Goal: Transaction & Acquisition: Purchase product/service

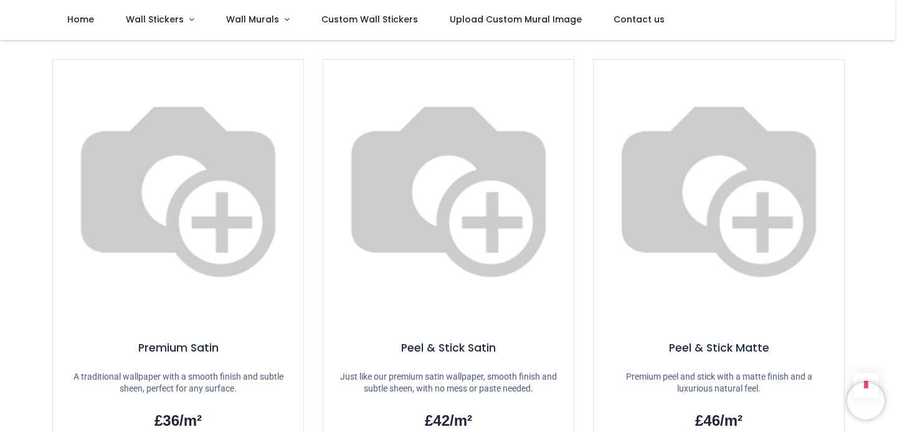
scroll to position [852, 0]
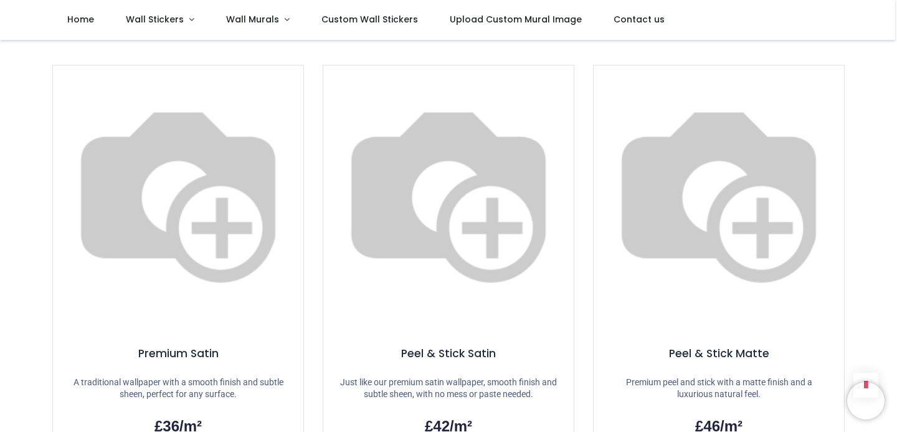
scroll to position [829, 0]
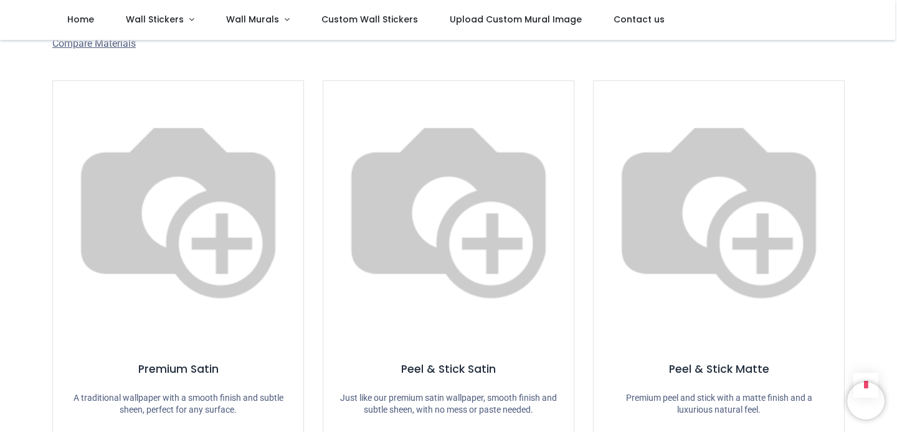
click at [153, 156] on img at bounding box center [178, 206] width 250 height 250
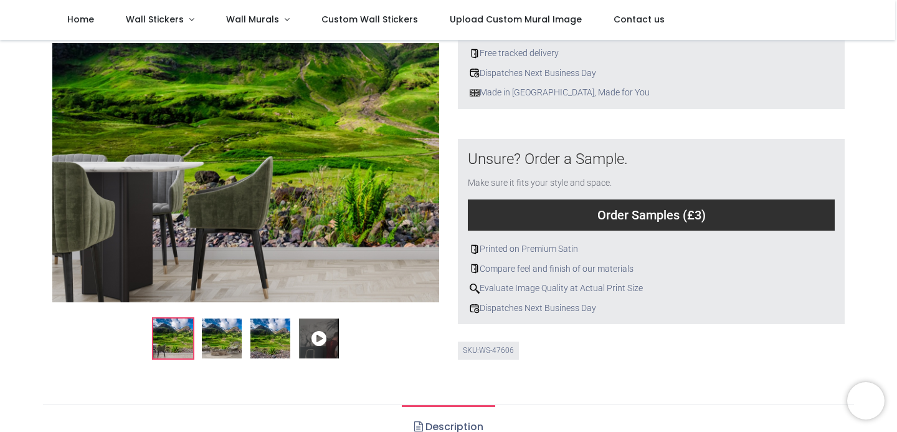
scroll to position [363, 0]
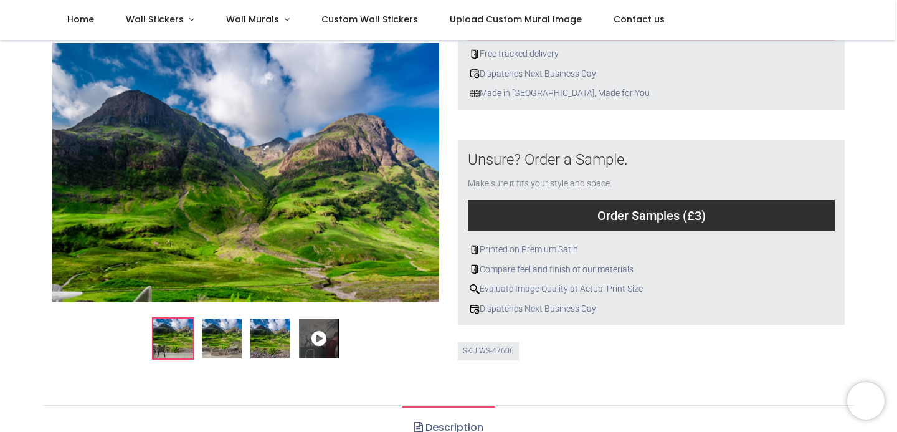
click at [261, 126] on img at bounding box center [245, 172] width 387 height 259
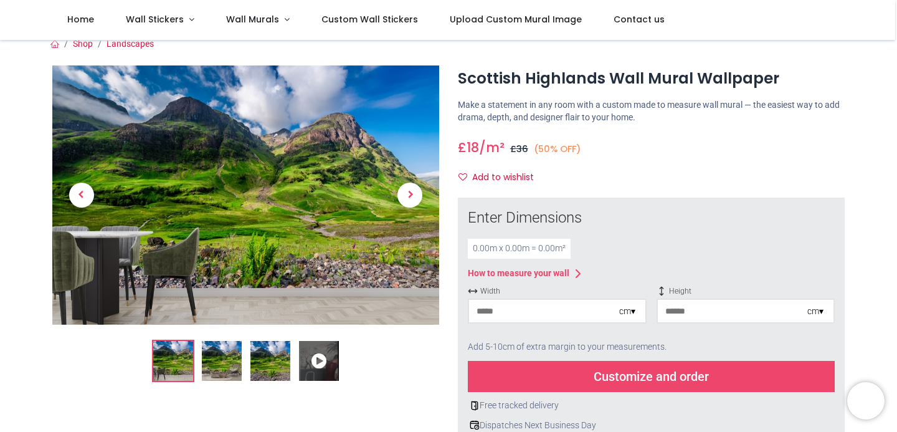
scroll to position [8, 0]
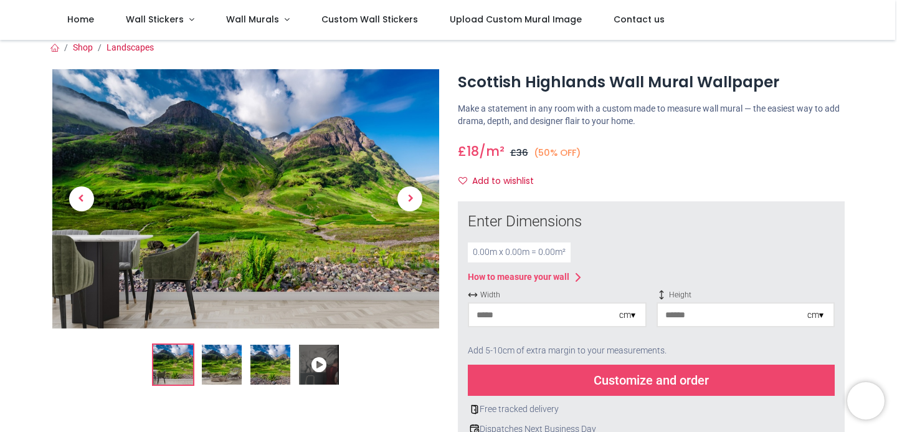
click at [560, 314] on input "number" at bounding box center [544, 314] width 150 height 22
click at [477, 313] on input "number" at bounding box center [544, 314] width 150 height 22
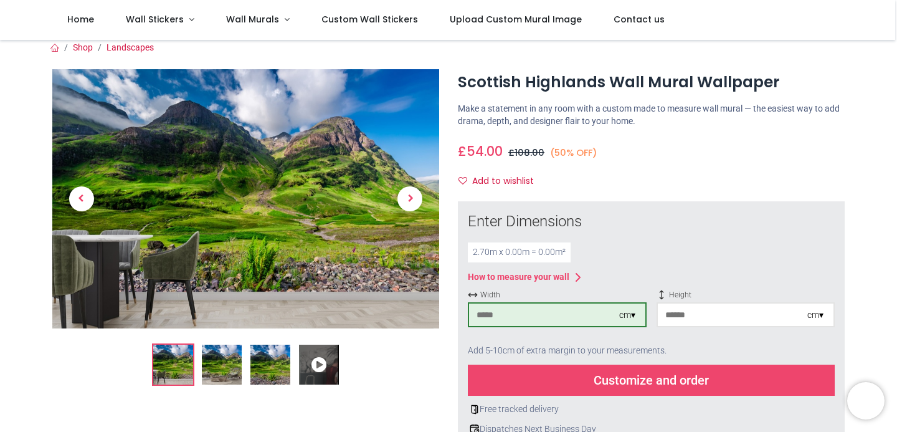
type input "***"
click at [822, 312] on div "cm ▾" at bounding box center [815, 315] width 16 height 12
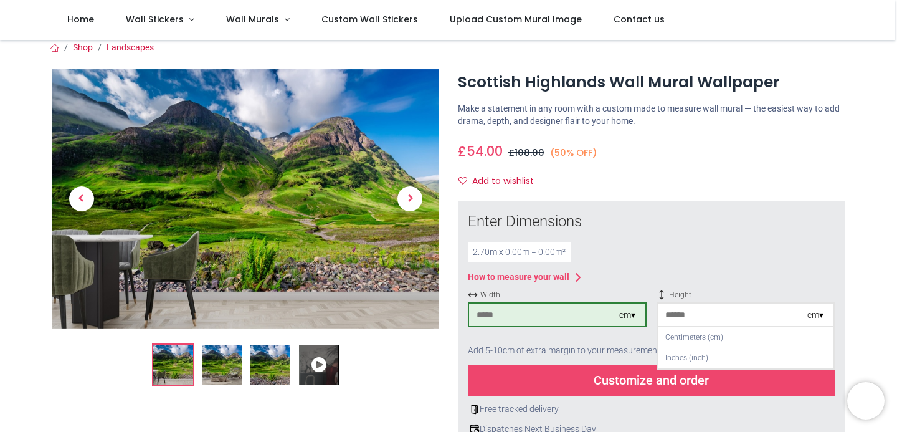
click at [668, 312] on input "number" at bounding box center [733, 314] width 150 height 22
type input "***"
click at [562, 340] on div "Add 5-10cm of extra margin to your measurements." at bounding box center [651, 350] width 367 height 27
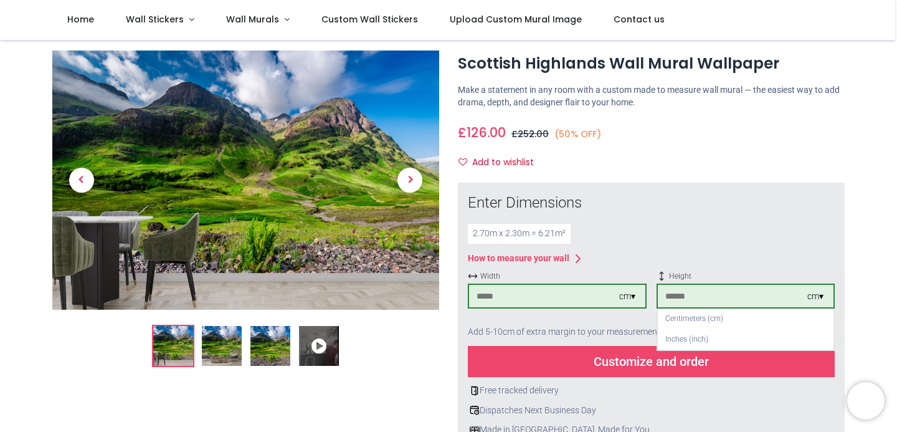
scroll to position [43, 0]
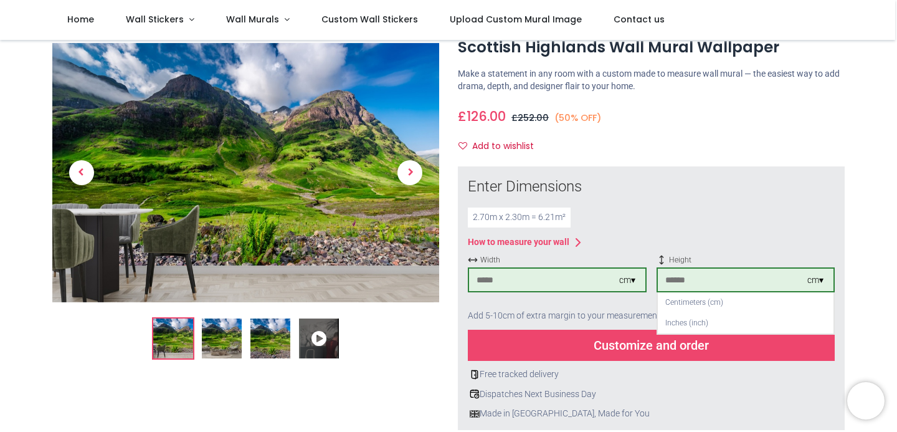
click at [667, 400] on div "Dispatches Next Business Day" at bounding box center [651, 394] width 367 height 12
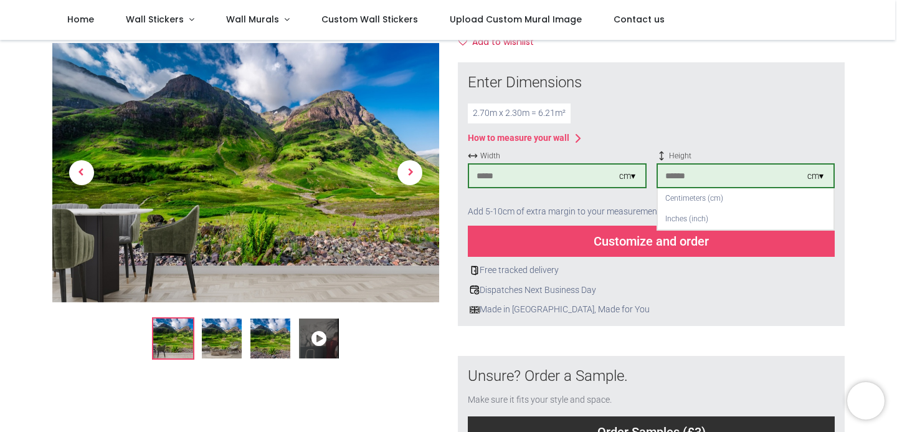
scroll to position [134, 0]
